Goal: Ask a question: Seek information or help from site administrators or community

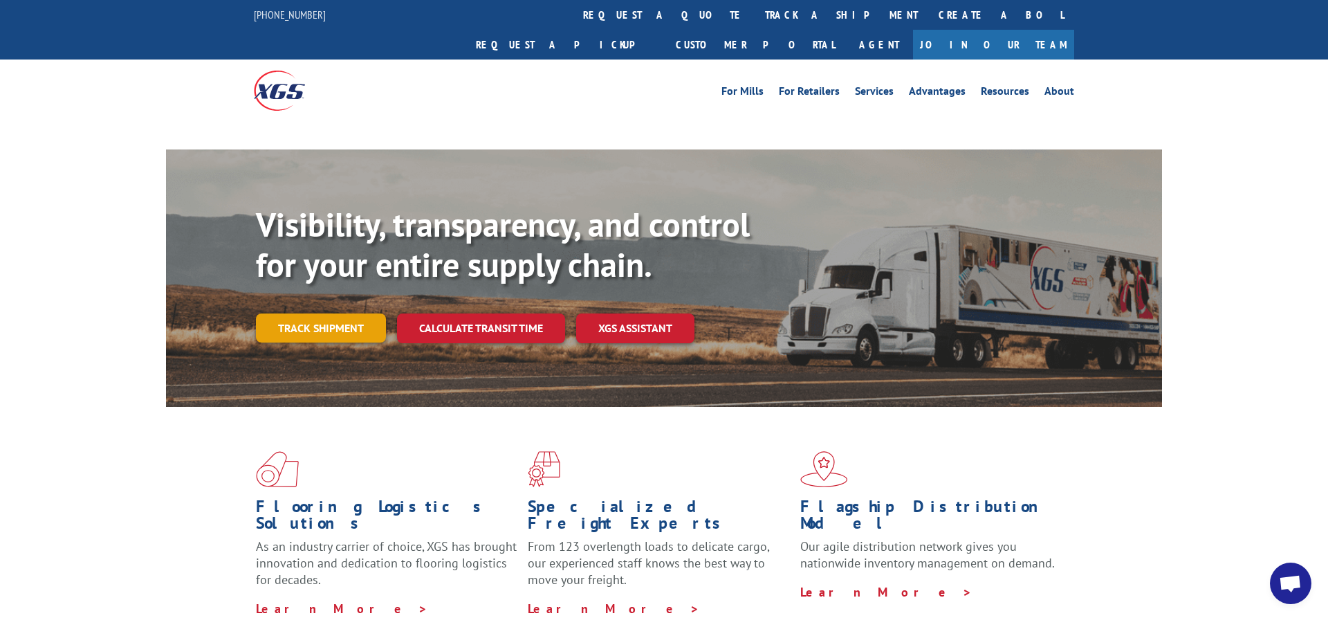
click at [320, 313] on link "Track shipment" at bounding box center [321, 327] width 130 height 29
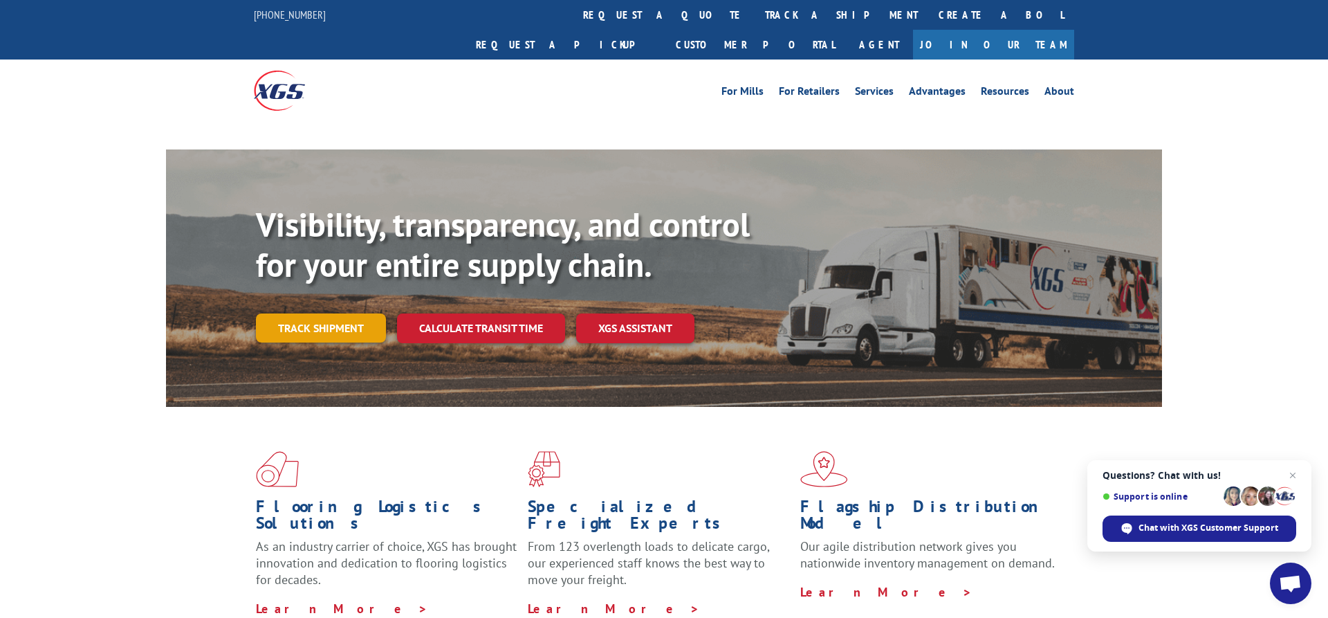
click at [284, 313] on link "Track shipment" at bounding box center [321, 327] width 130 height 29
click at [331, 313] on link "Track shipment" at bounding box center [321, 327] width 130 height 29
click at [314, 313] on link "Track shipment" at bounding box center [321, 327] width 130 height 29
click at [313, 313] on link "Track shipment" at bounding box center [321, 327] width 130 height 29
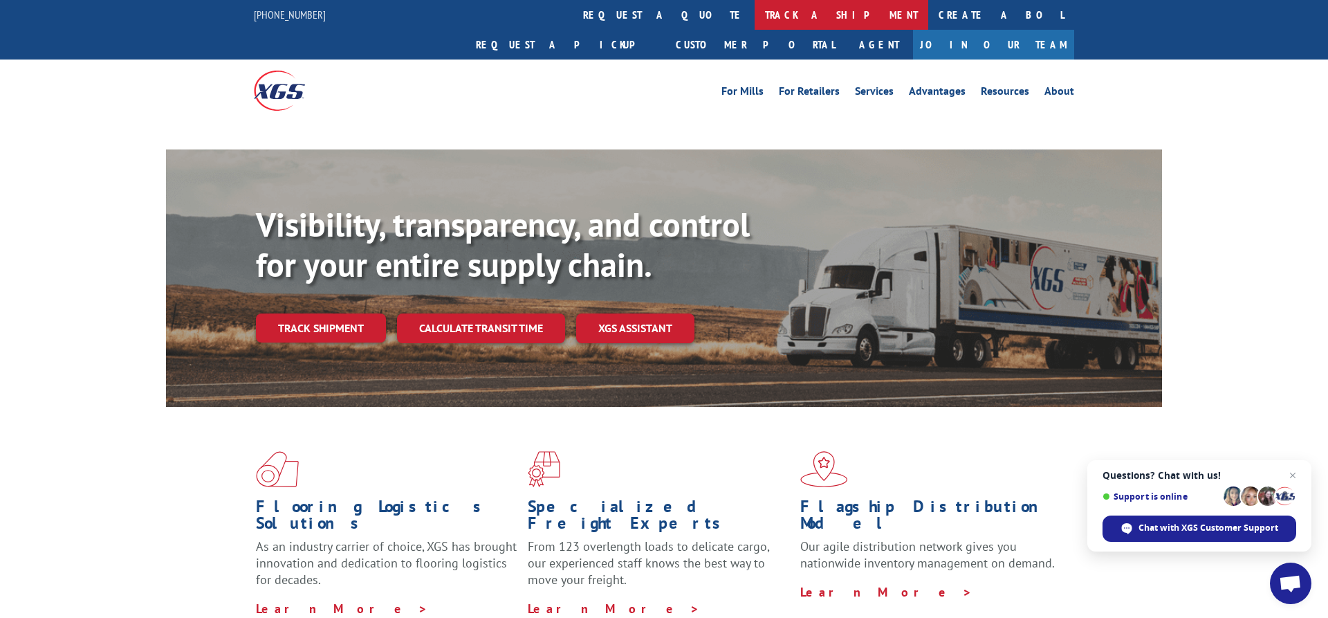
click at [755, 9] on link "track a shipment" at bounding box center [842, 15] width 174 height 30
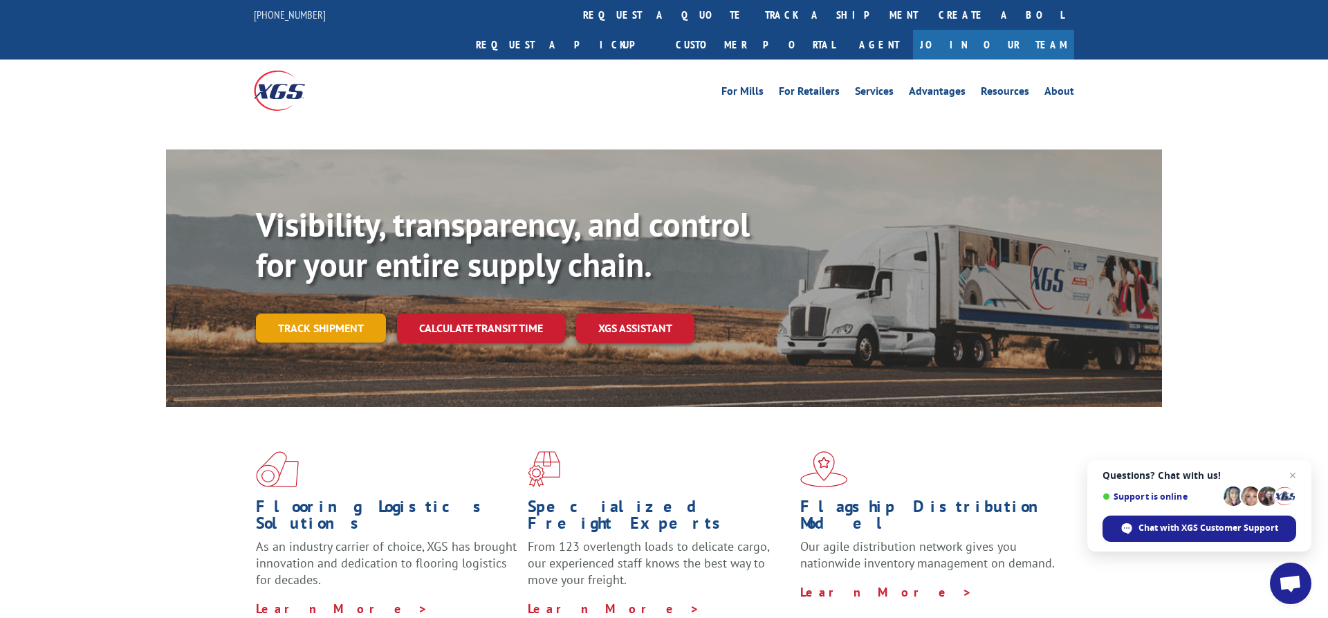
click at [308, 313] on link "Track shipment" at bounding box center [321, 327] width 130 height 29
click at [312, 313] on link "Track shipment" at bounding box center [321, 327] width 130 height 29
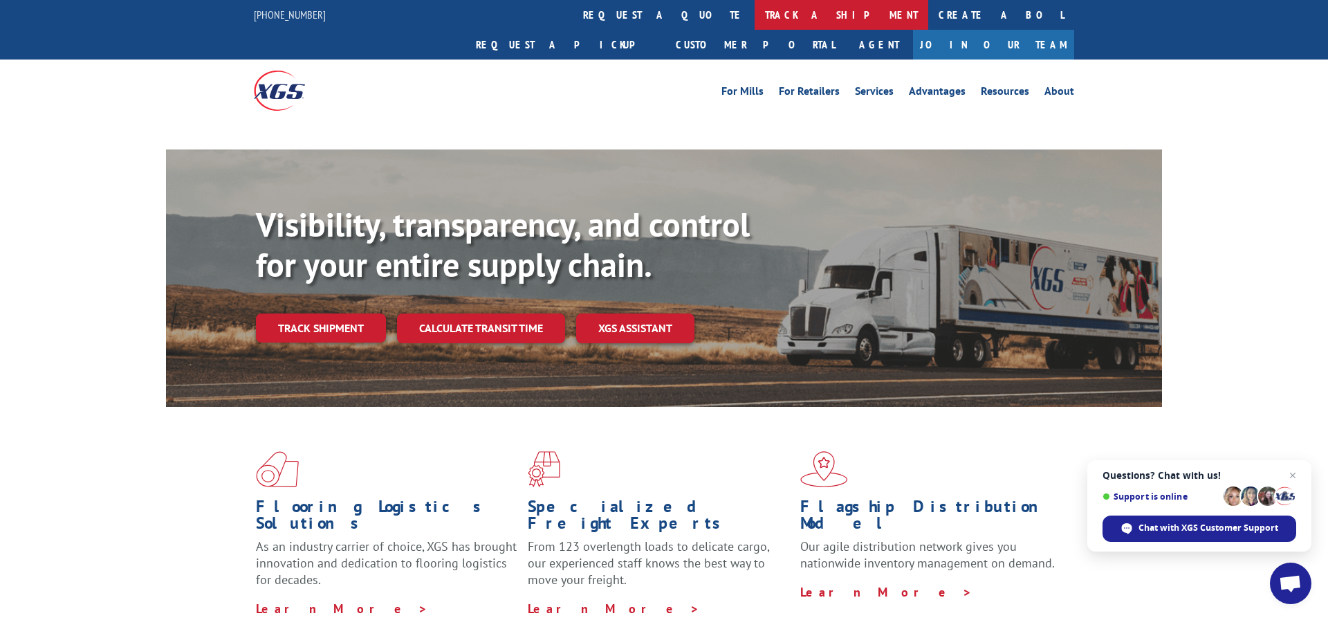
click at [755, 17] on link "track a shipment" at bounding box center [842, 15] width 174 height 30
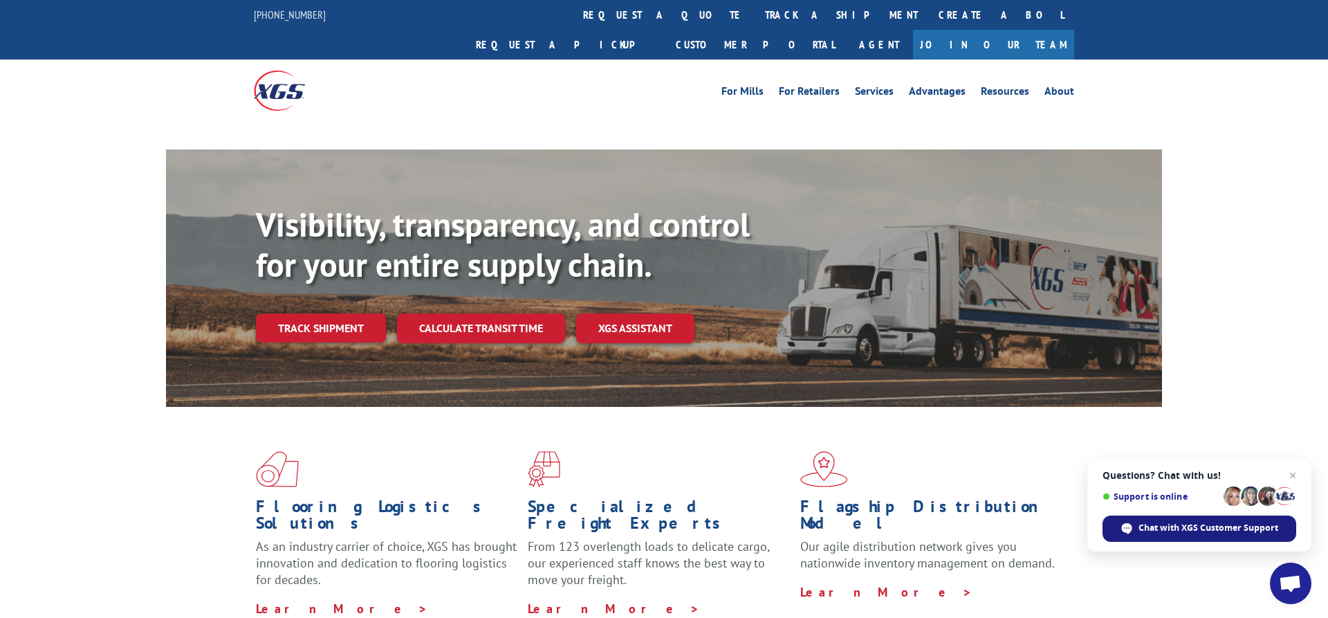
click at [1182, 532] on span "Chat with XGS Customer Support" at bounding box center [1209, 528] width 140 height 12
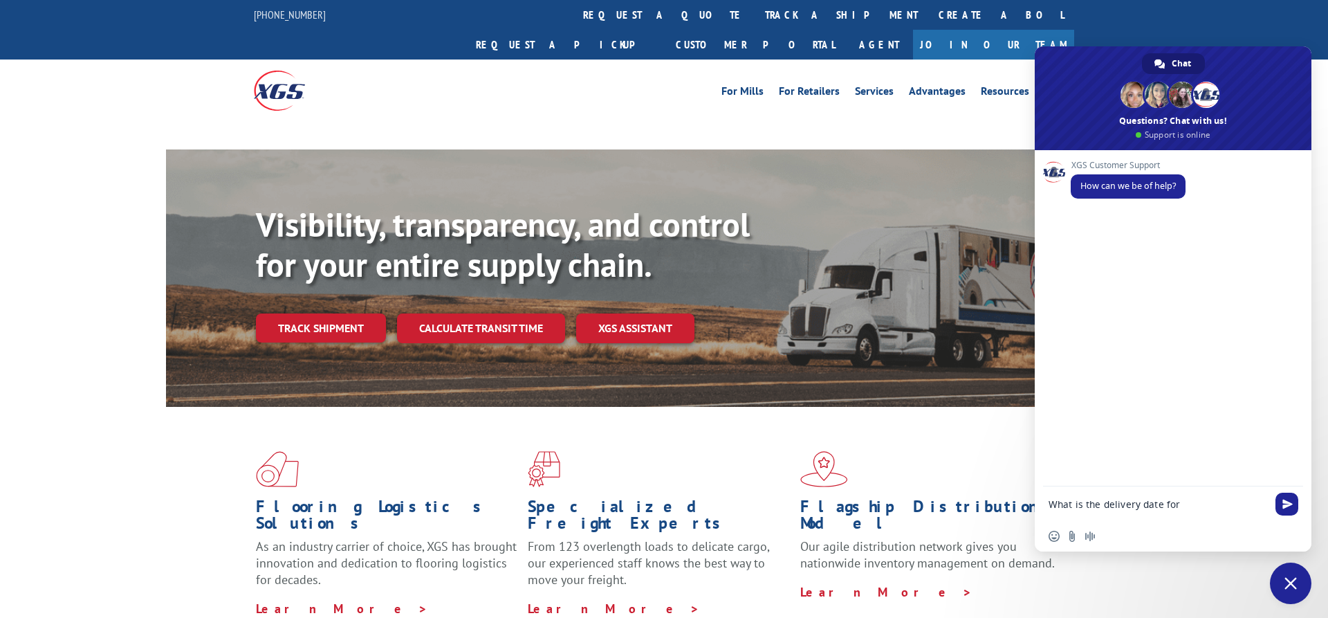
paste textarea "HD00675588"
click at [1181, 504] on textarea "What is the delivery date for HD00675588" at bounding box center [1158, 504] width 219 height 12
click at [1205, 506] on textarea "What is the delivery date for Order HD00675588" at bounding box center [1158, 504] width 219 height 12
type textarea "What is the delivery date for Order# HD00675588"
click at [1285, 499] on span "Send" at bounding box center [1288, 502] width 10 height 10
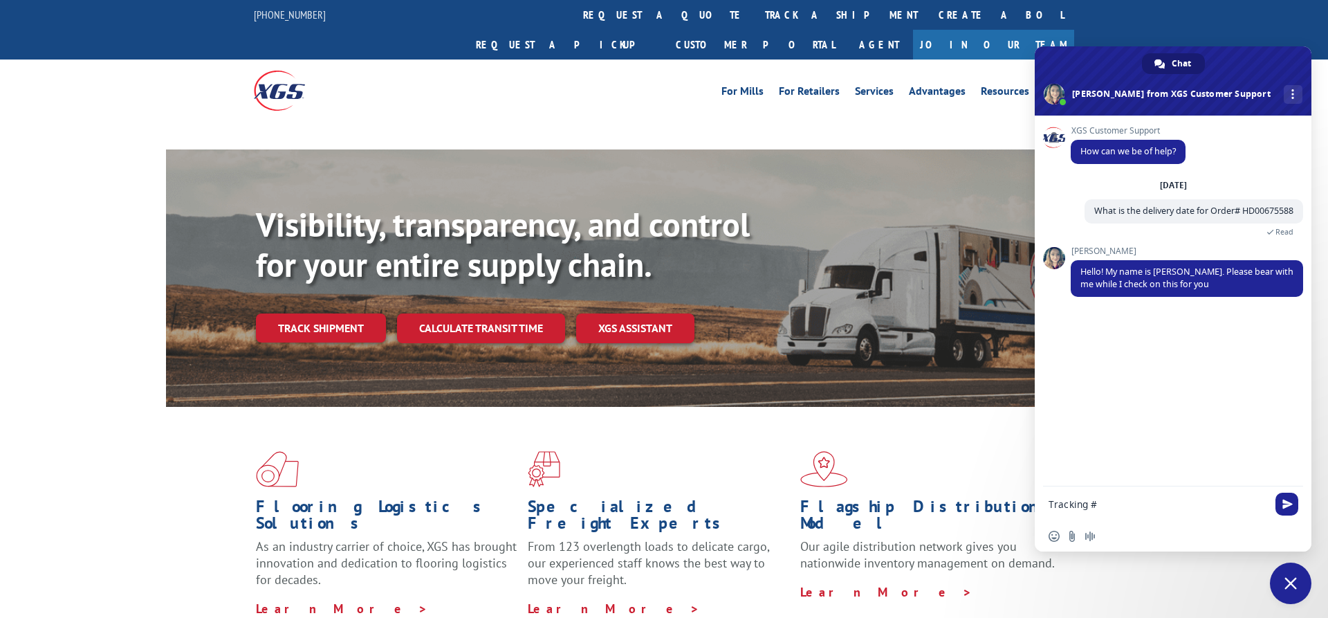
paste textarea "16945126"
type textarea "Tracking #16945126"
click at [1291, 508] on span "Send" at bounding box center [1288, 504] width 10 height 10
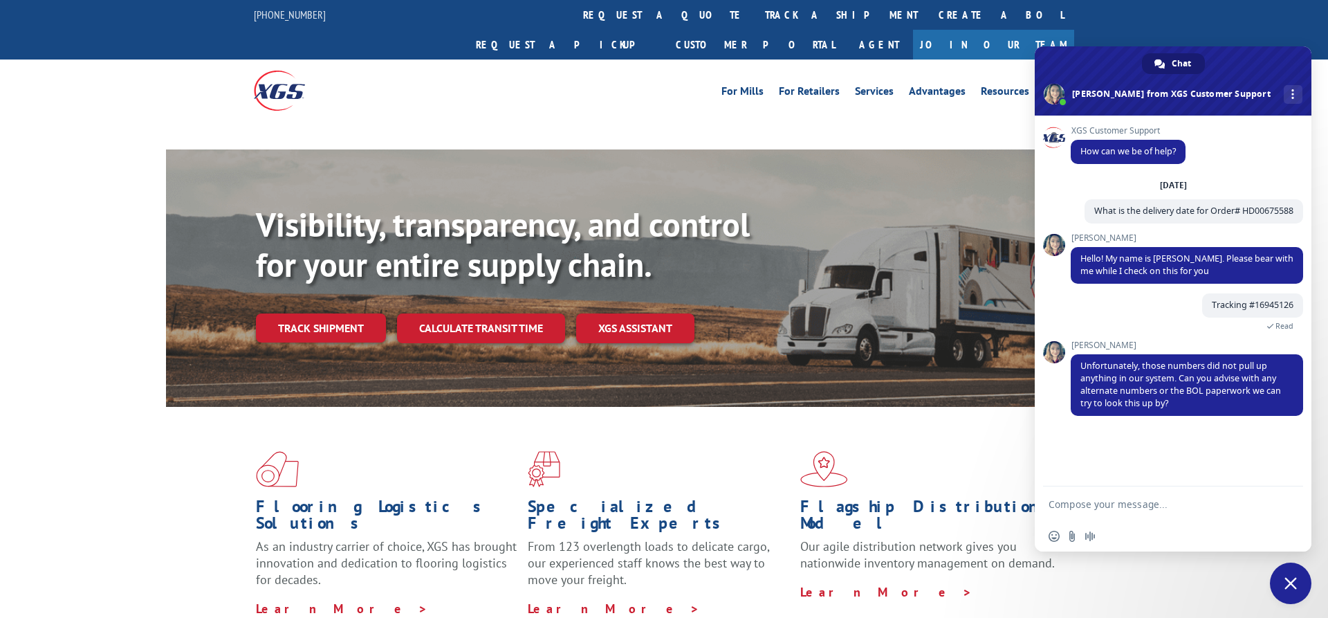
click at [1107, 504] on textarea "Compose your message..." at bounding box center [1158, 504] width 219 height 12
paste textarea "21777837"
type textarea "PO# 21777837"
click at [1297, 503] on span "Send" at bounding box center [1287, 504] width 23 height 23
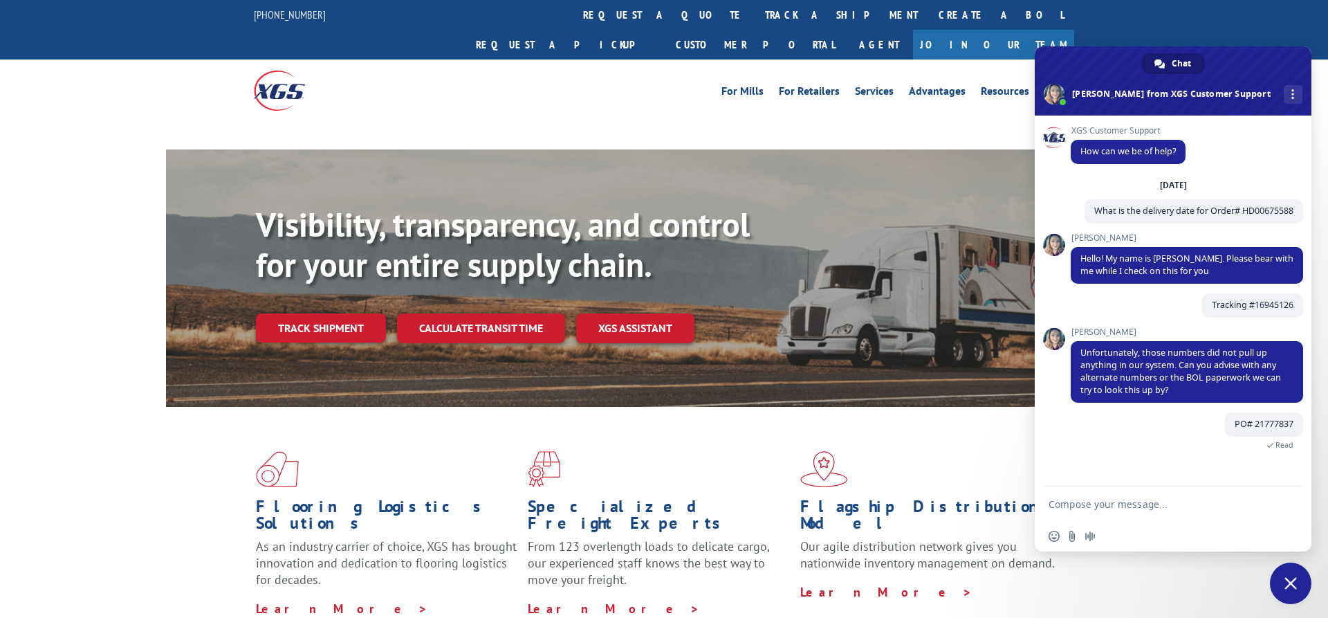
click at [1142, 510] on textarea "Compose your message..." at bounding box center [1158, 504] width 219 height 12
type textarea "Order from Home Depot"
click at [1285, 499] on span "Send" at bounding box center [1288, 504] width 10 height 10
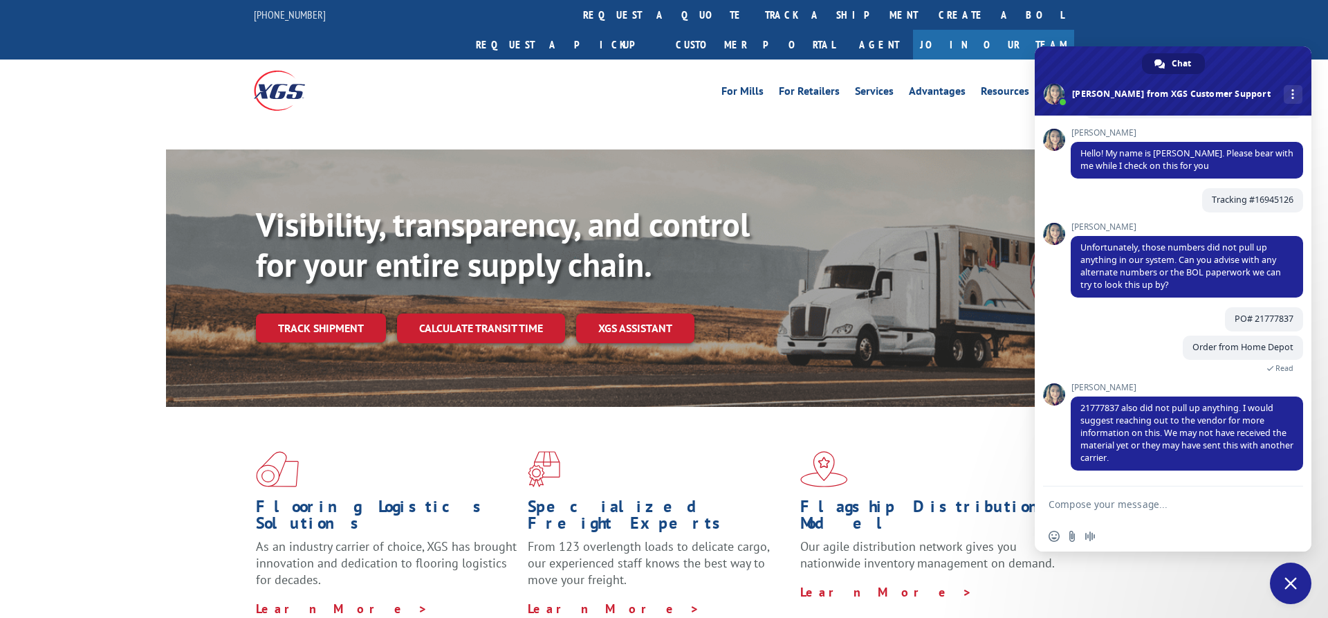
click at [1156, 506] on textarea "Compose your message..." at bounding box center [1158, 504] width 219 height 12
type textarea "OK, Thank You"
click at [1294, 507] on span "Send" at bounding box center [1287, 504] width 23 height 23
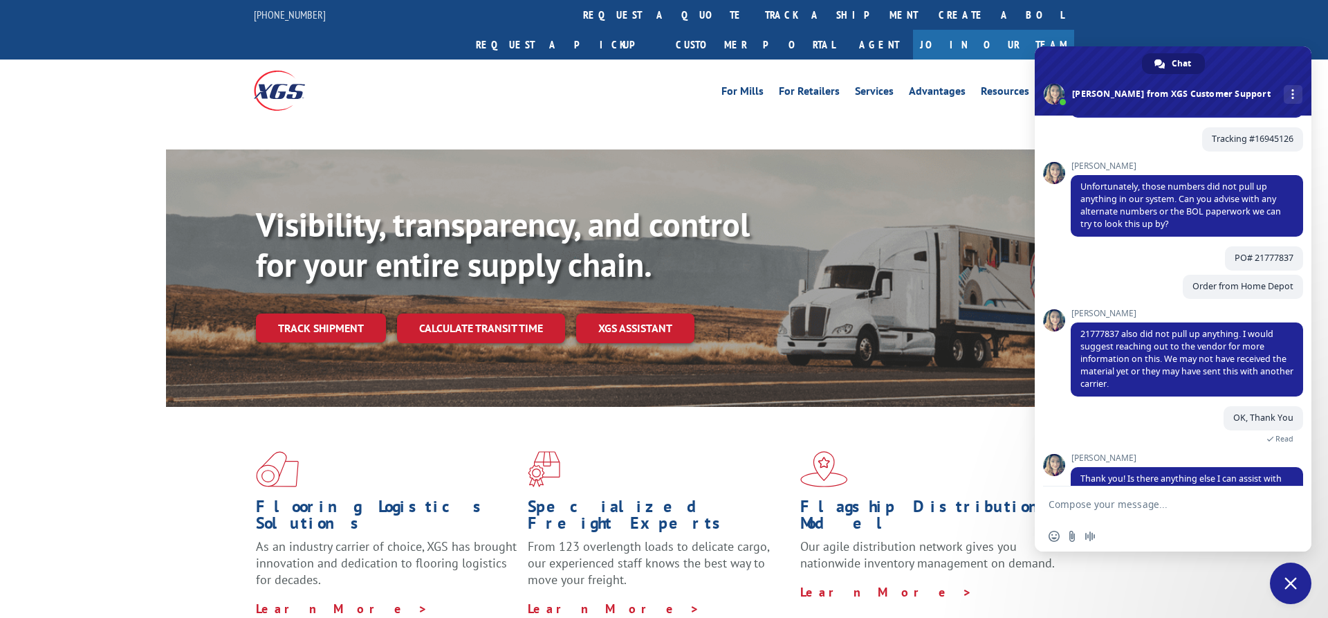
scroll to position [199, 0]
